Goal: Check status: Check status

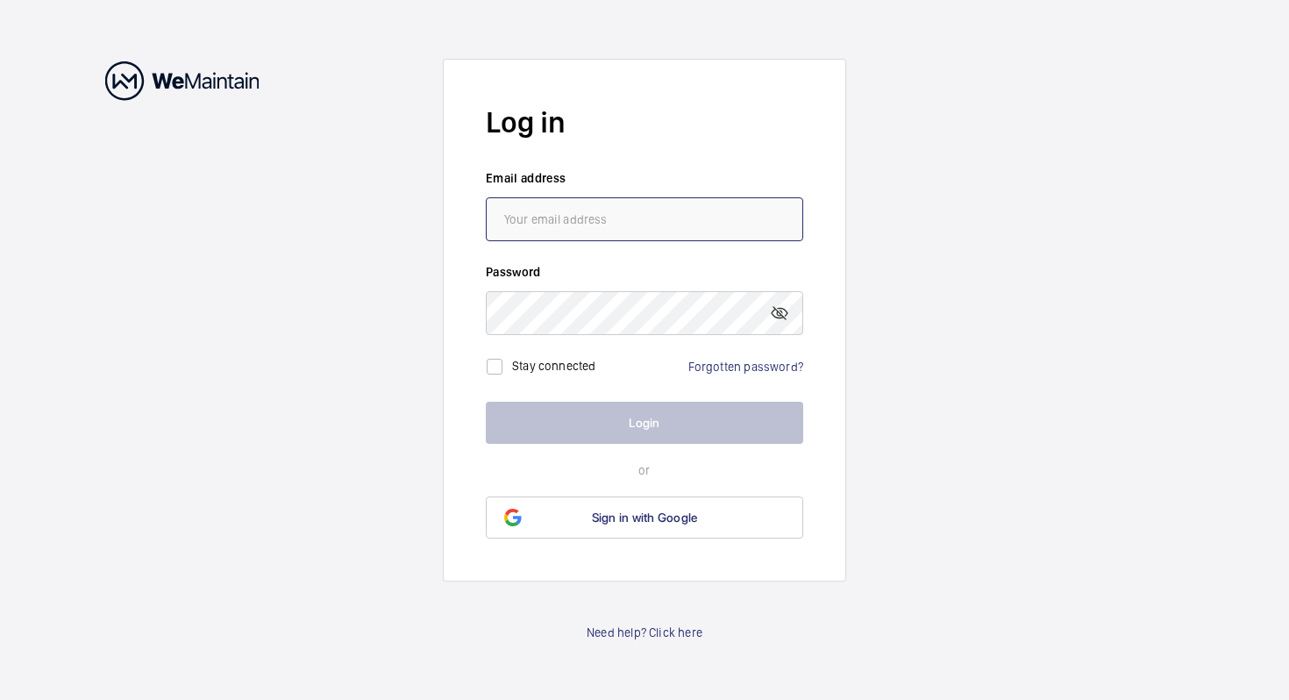
type input "[EMAIL_ADDRESS][DOMAIN_NAME]"
click at [631, 375] on div "Stay connected Forgotten password?" at bounding box center [644, 359] width 317 height 49
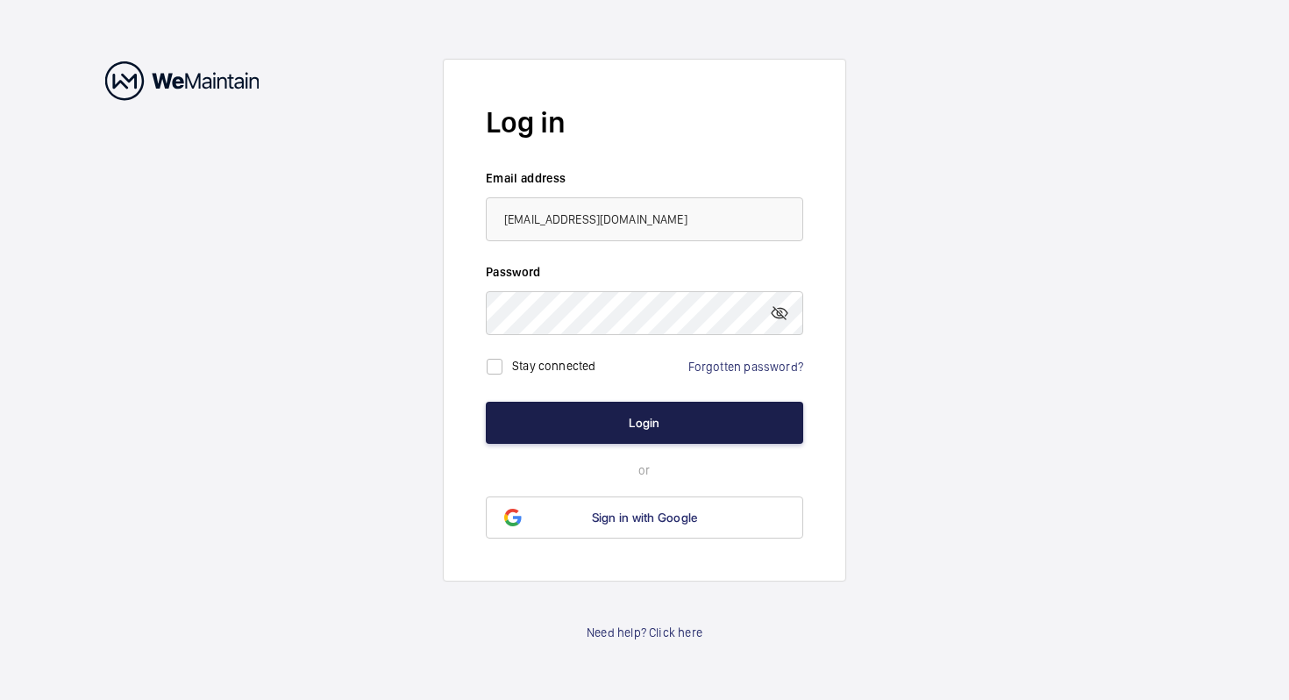
click at [607, 420] on button "Login" at bounding box center [644, 423] width 317 height 42
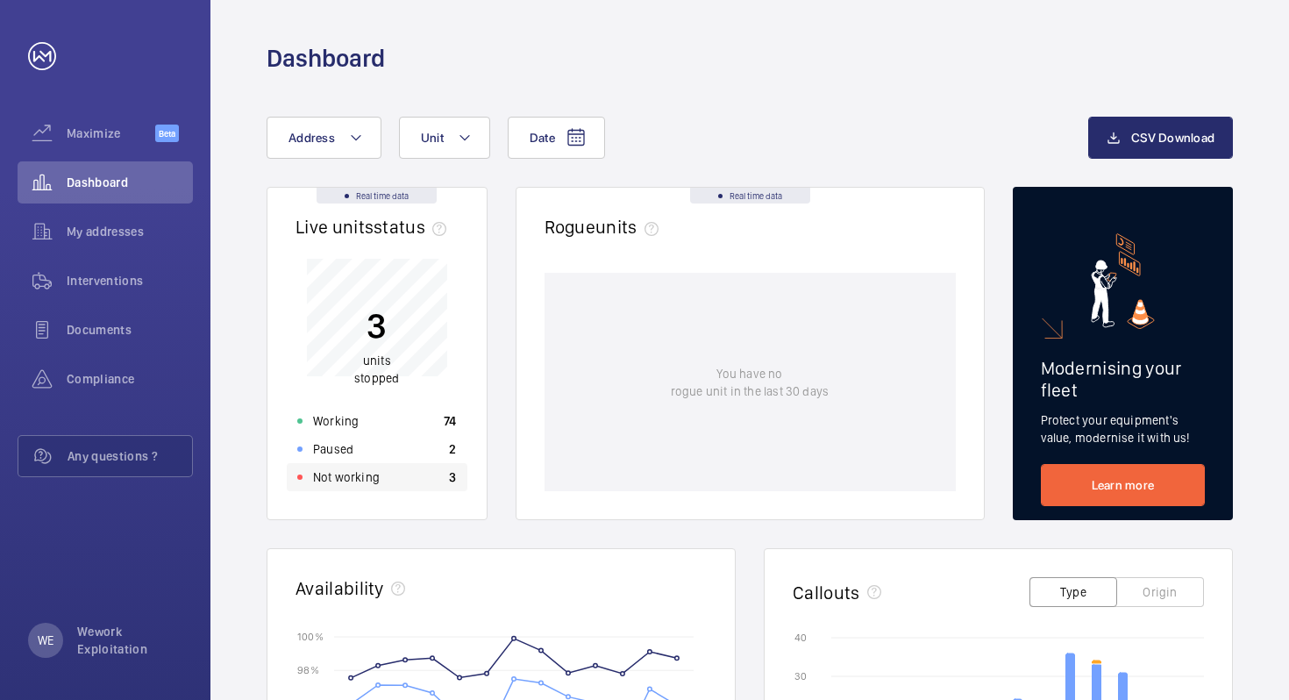
click at [414, 480] on div "Not working 3" at bounding box center [377, 477] width 181 height 28
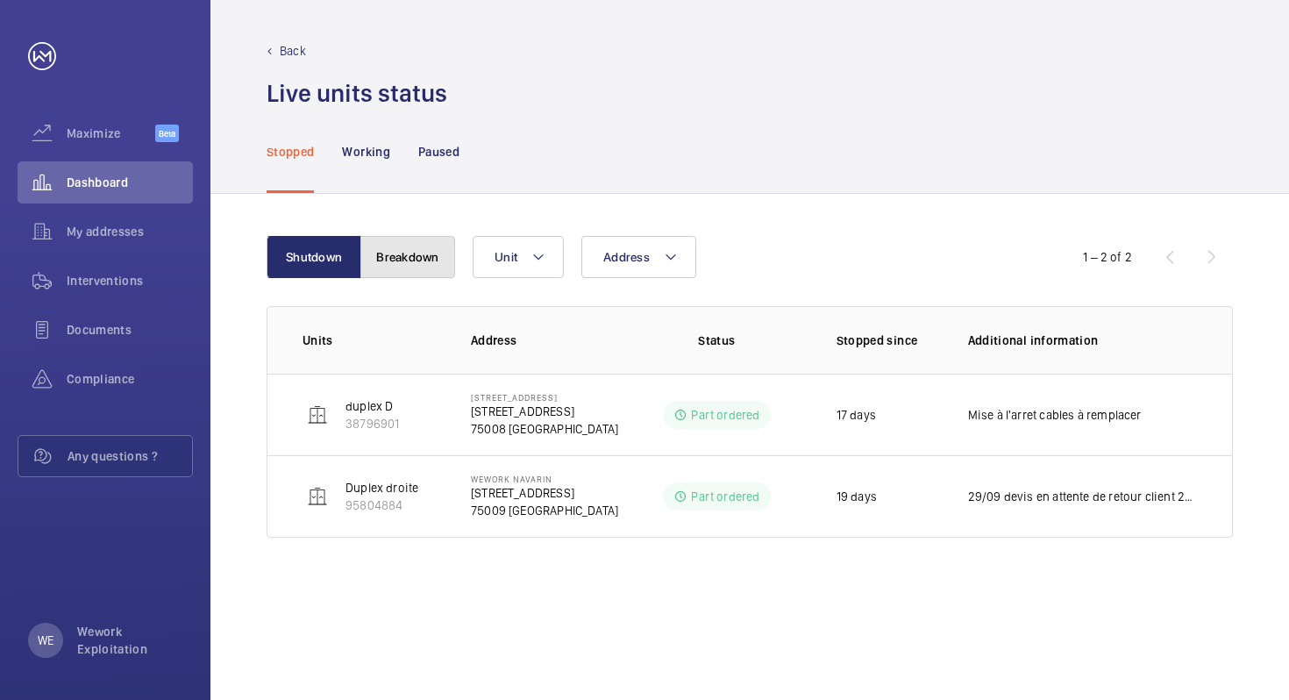
click at [412, 255] on button "Breakdown" at bounding box center [407, 257] width 95 height 42
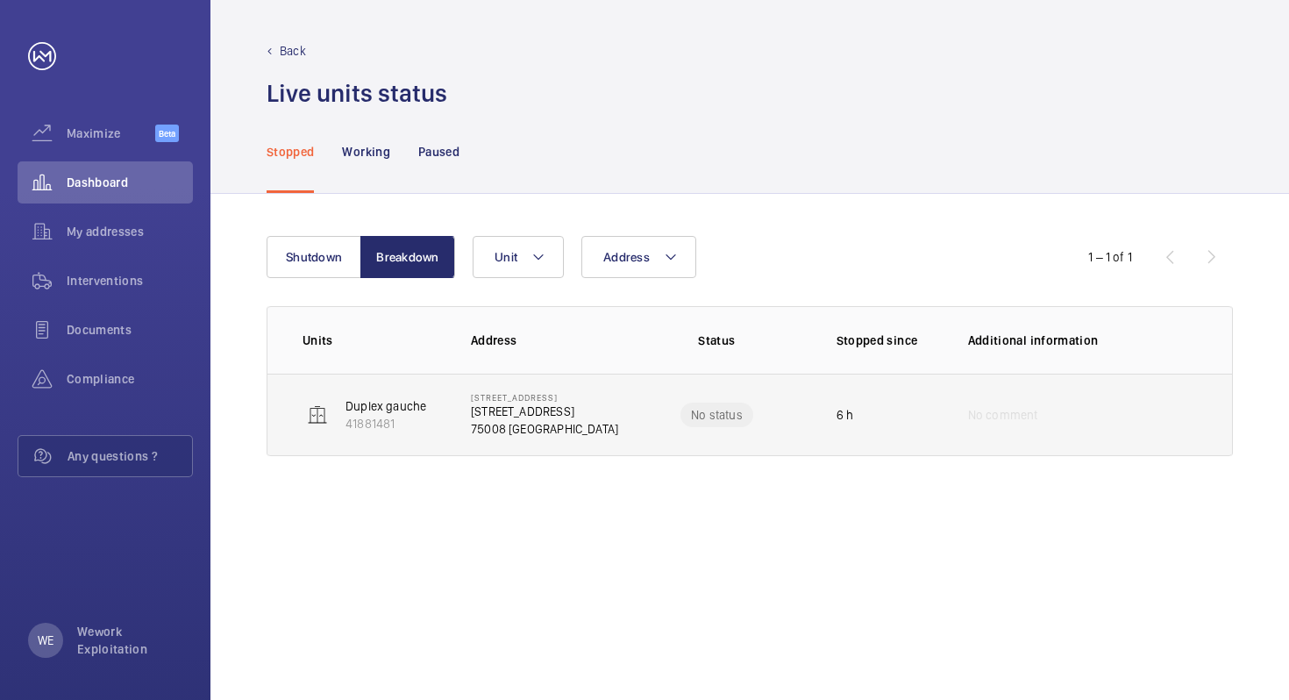
click at [713, 416] on p "No status" at bounding box center [717, 415] width 52 height 18
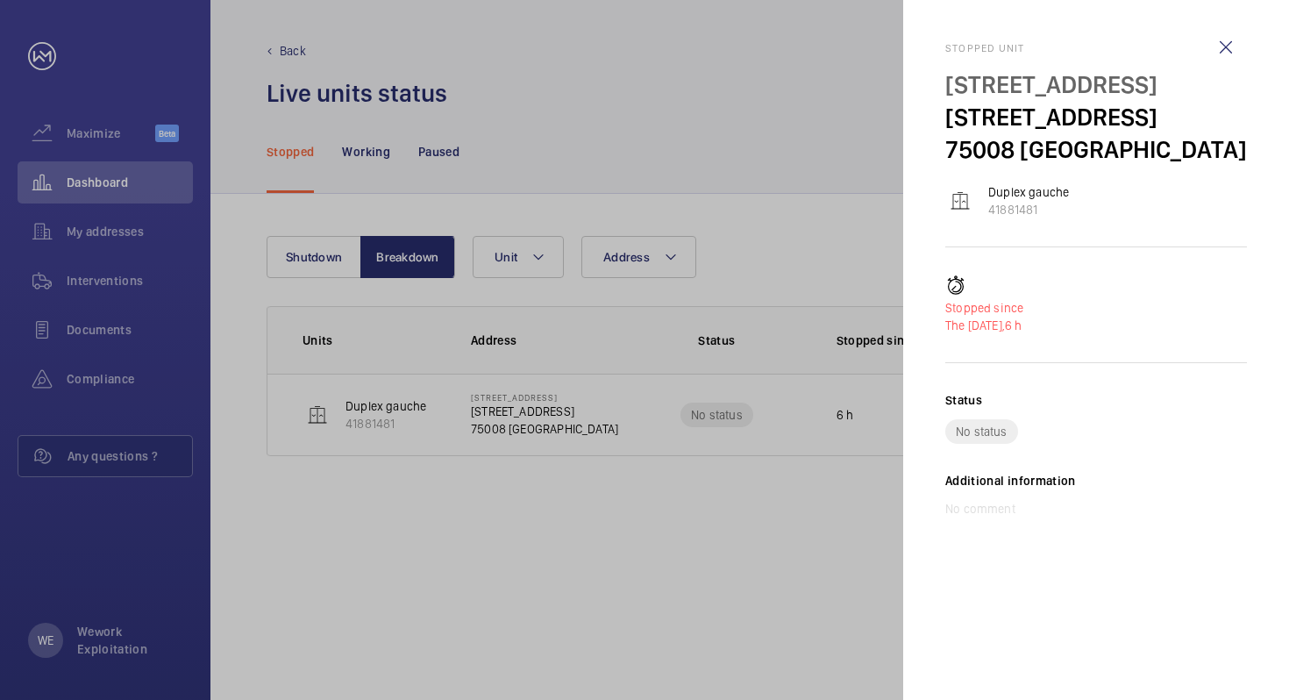
drag, startPoint x: 990, startPoint y: 277, endPoint x: 1052, endPoint y: 277, distance: 61.4
click at [1052, 218] on p "41881481" at bounding box center [1028, 210] width 81 height 18
copy p "41881481"
